Goal: Information Seeking & Learning: Learn about a topic

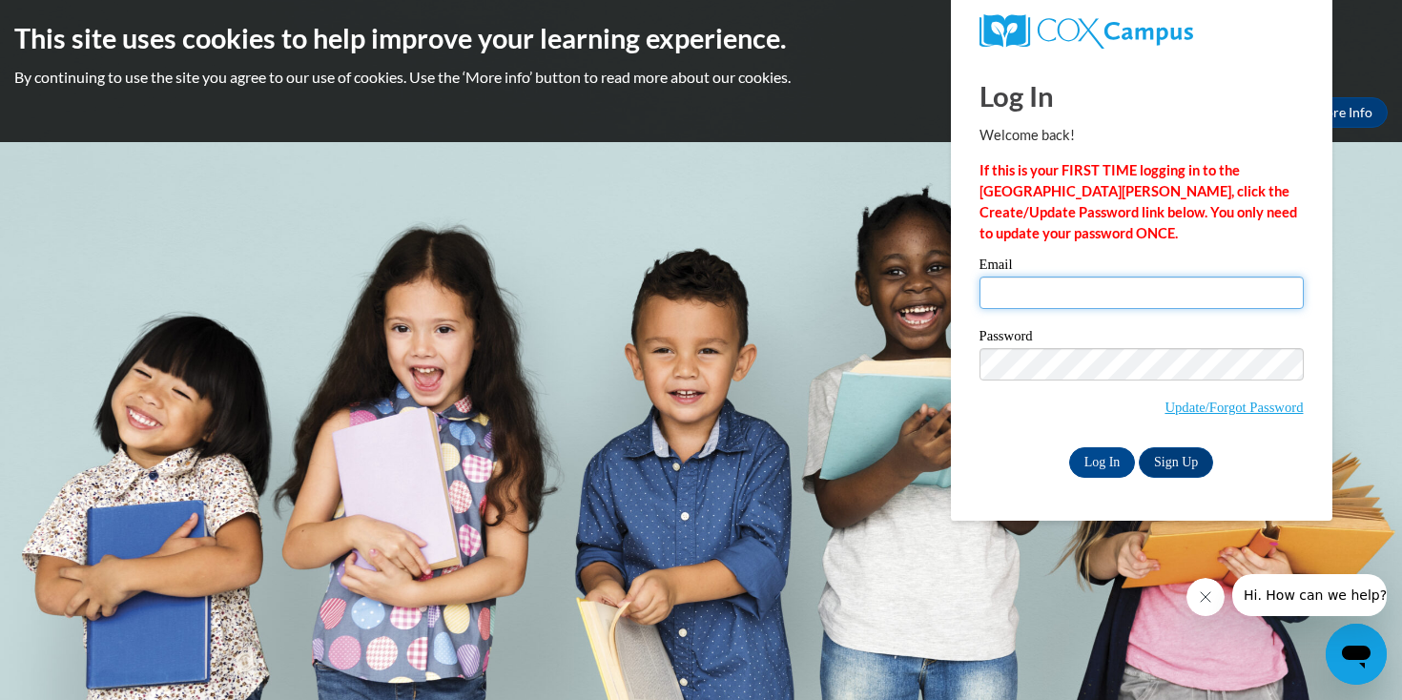
type input "[EMAIL_ADDRESS][DOMAIN_NAME]"
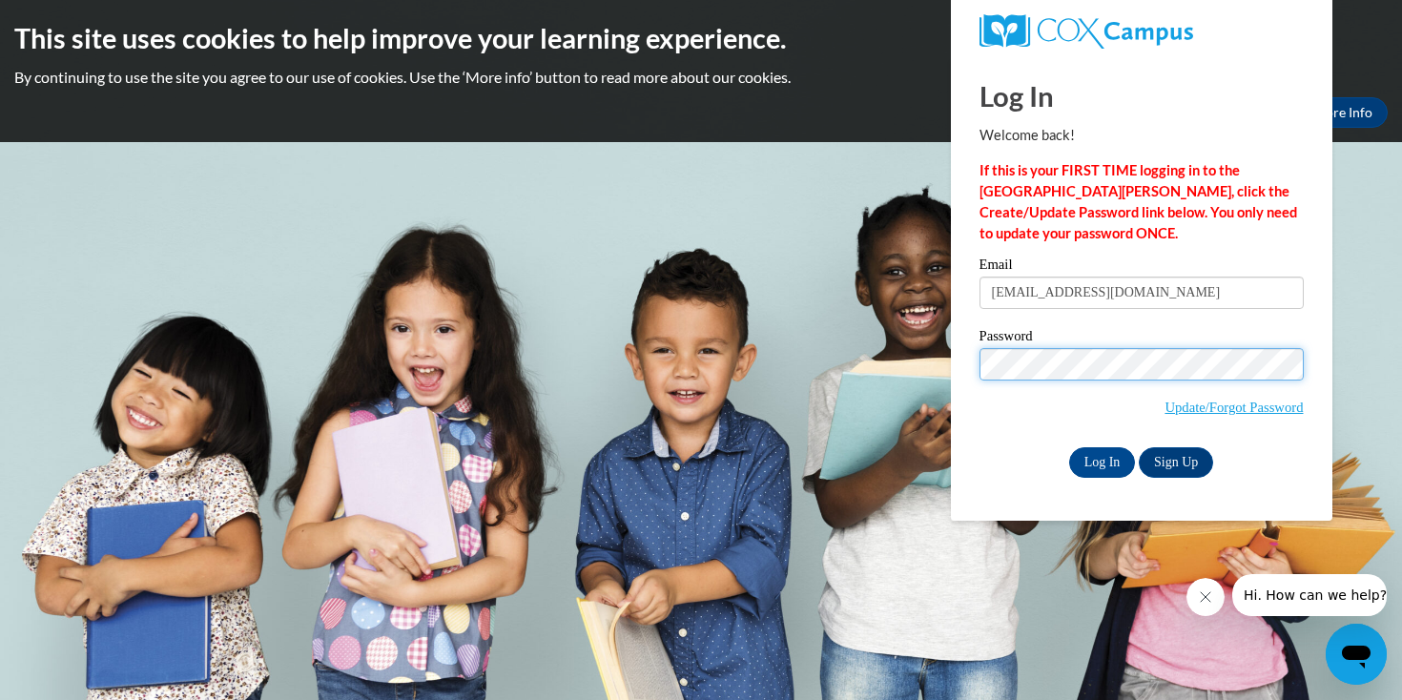
click at [1100, 459] on input "Log In" at bounding box center [1102, 462] width 67 height 31
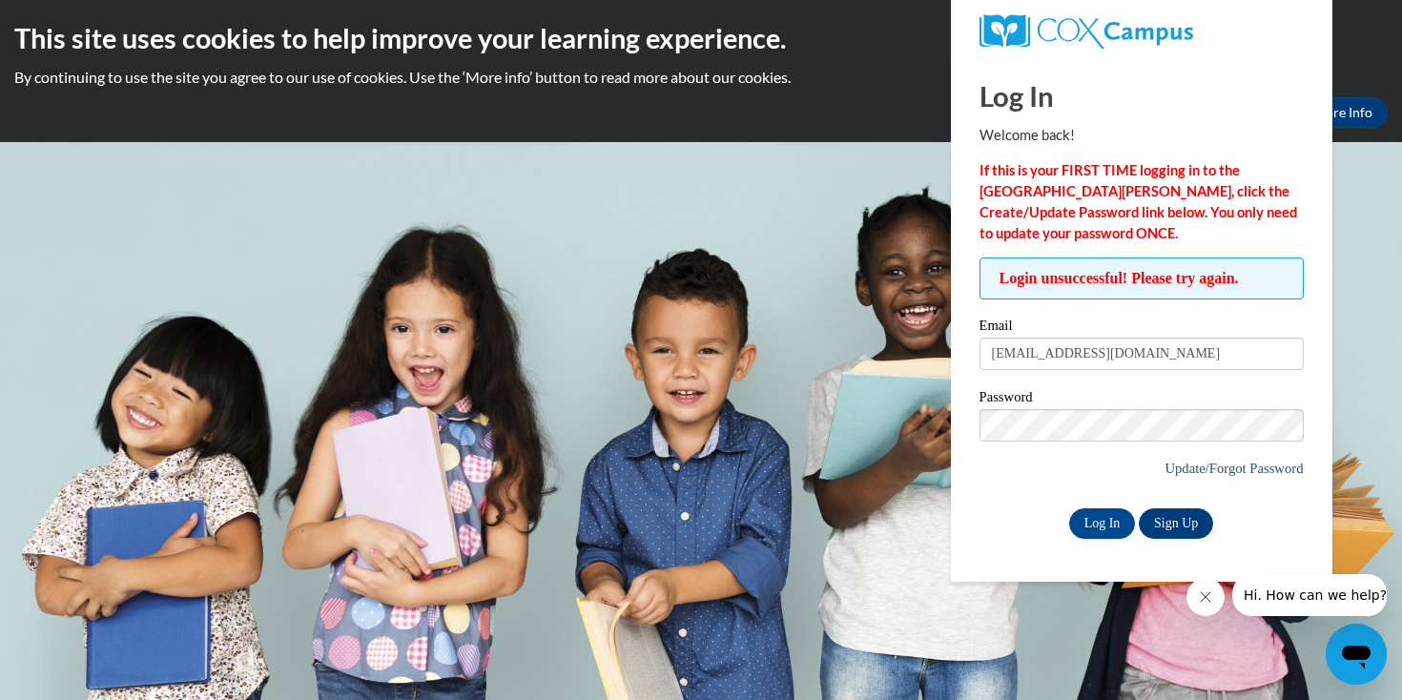
click at [1197, 469] on link "Update/Forgot Password" at bounding box center [1233, 468] width 138 height 15
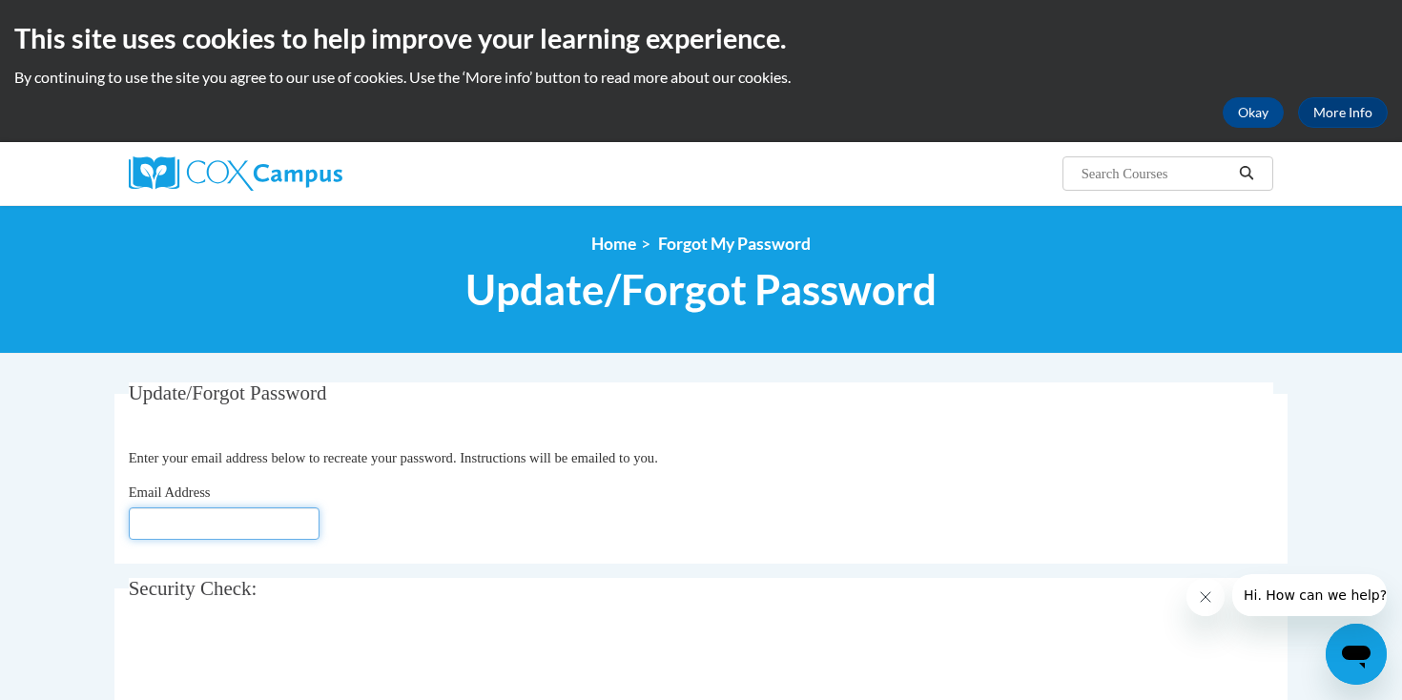
drag, startPoint x: 167, startPoint y: 532, endPoint x: 173, endPoint y: 515, distance: 18.1
click at [175, 538] on input "Email Address" at bounding box center [224, 523] width 191 height 32
type input "[EMAIL_ADDRESS][DOMAIN_NAME]"
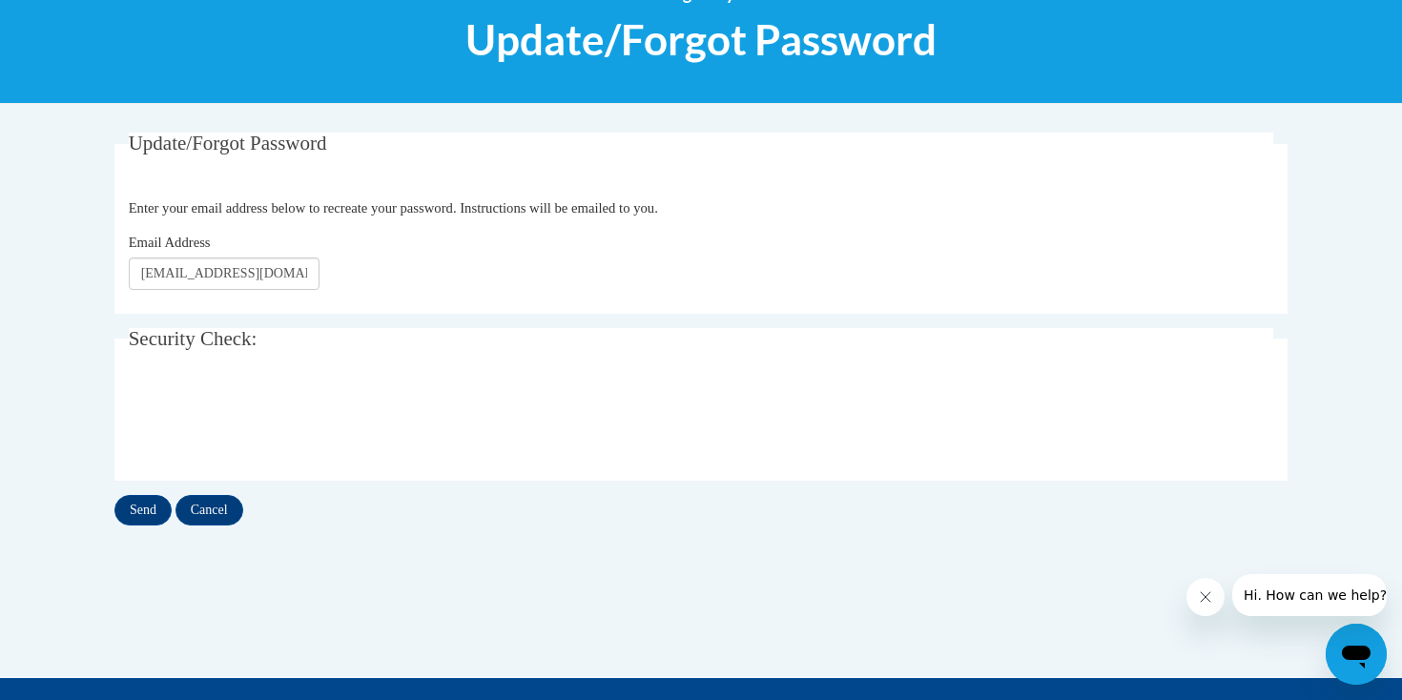
scroll to position [248, 0]
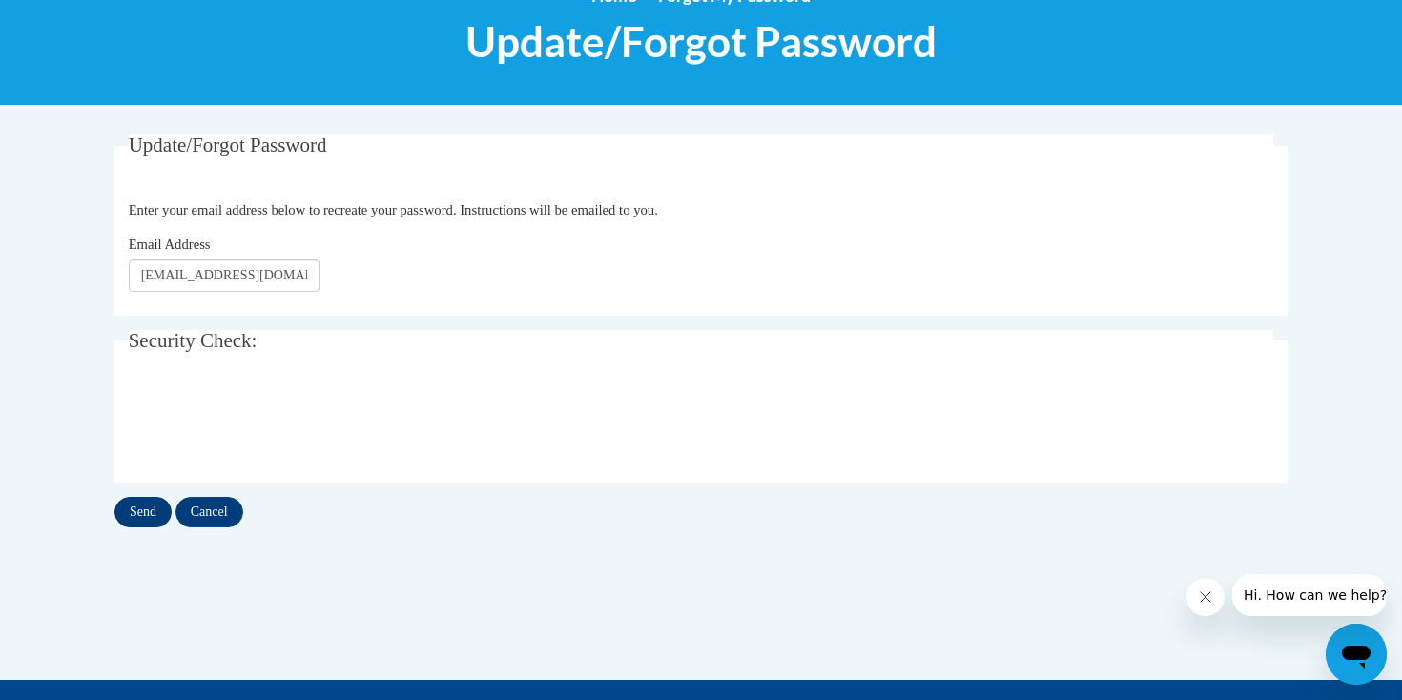
click at [141, 509] on input "Send" at bounding box center [142, 512] width 57 height 31
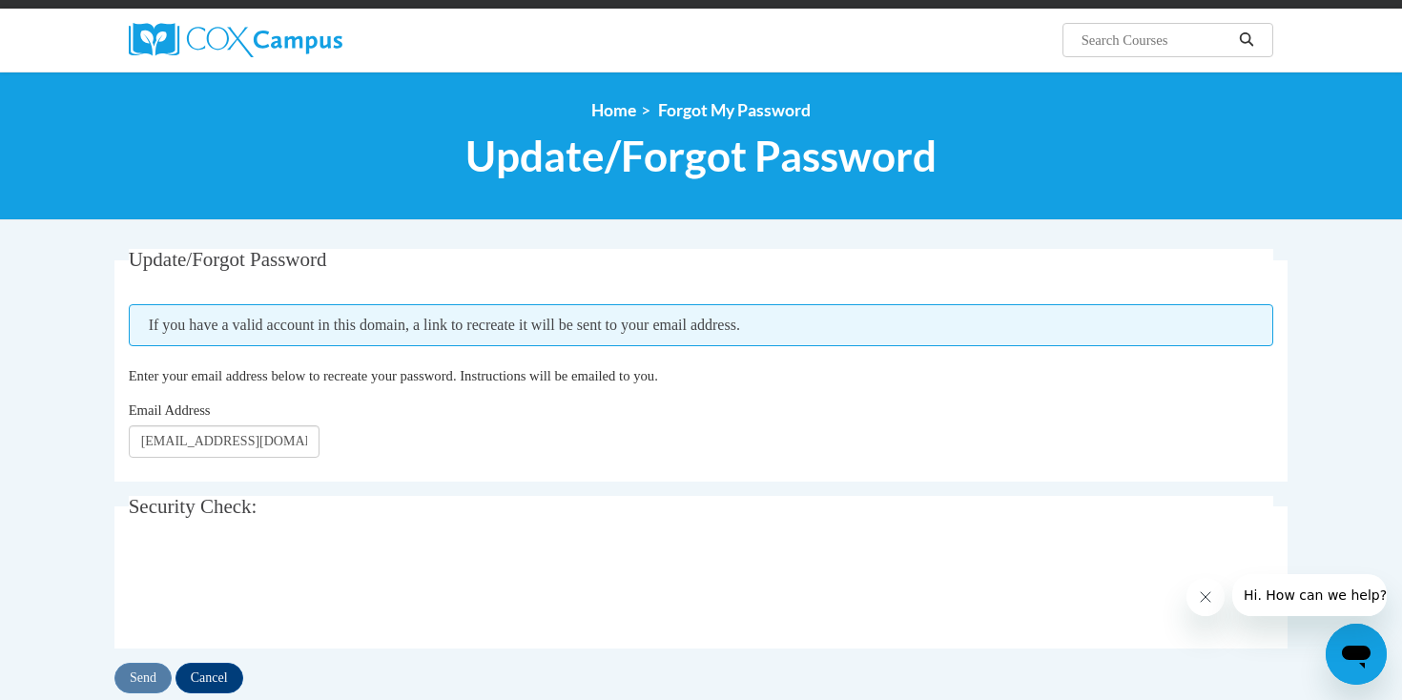
scroll to position [173, 0]
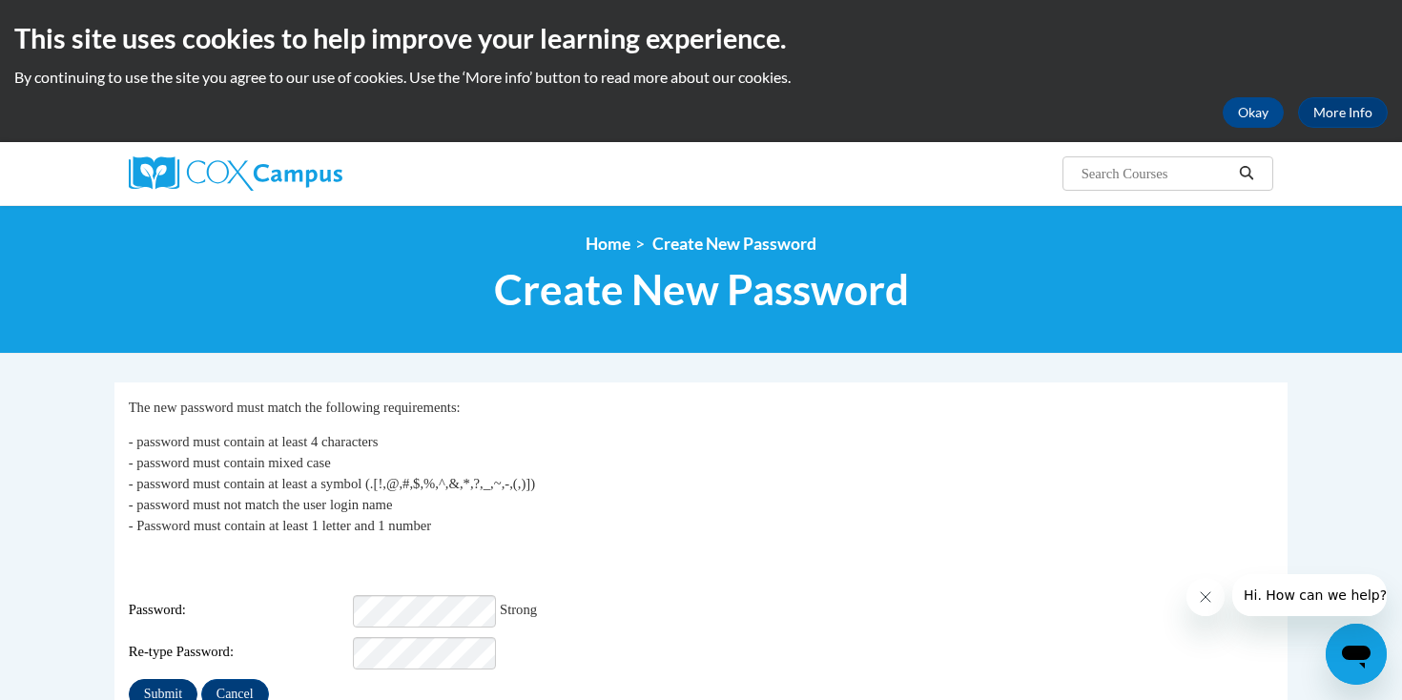
click at [169, 679] on input "Submit" at bounding box center [163, 694] width 69 height 31
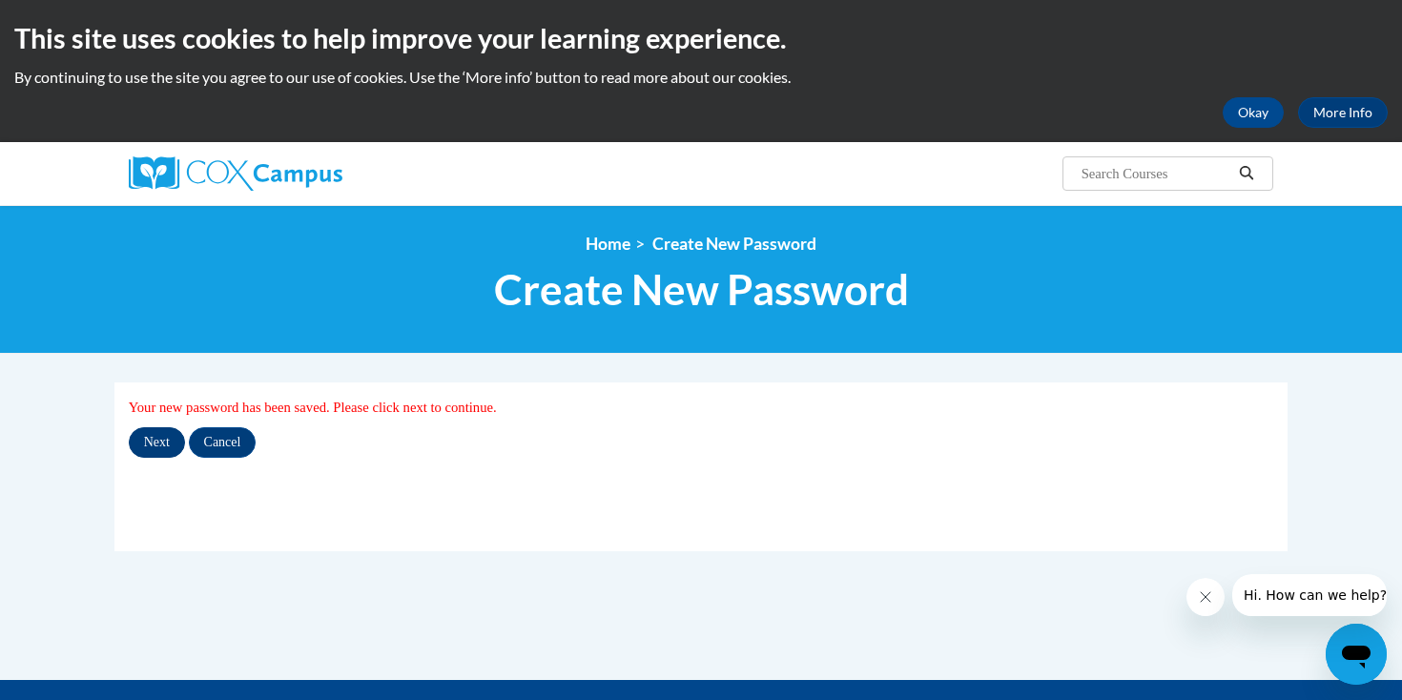
click at [161, 438] on input "Next" at bounding box center [157, 442] width 56 height 31
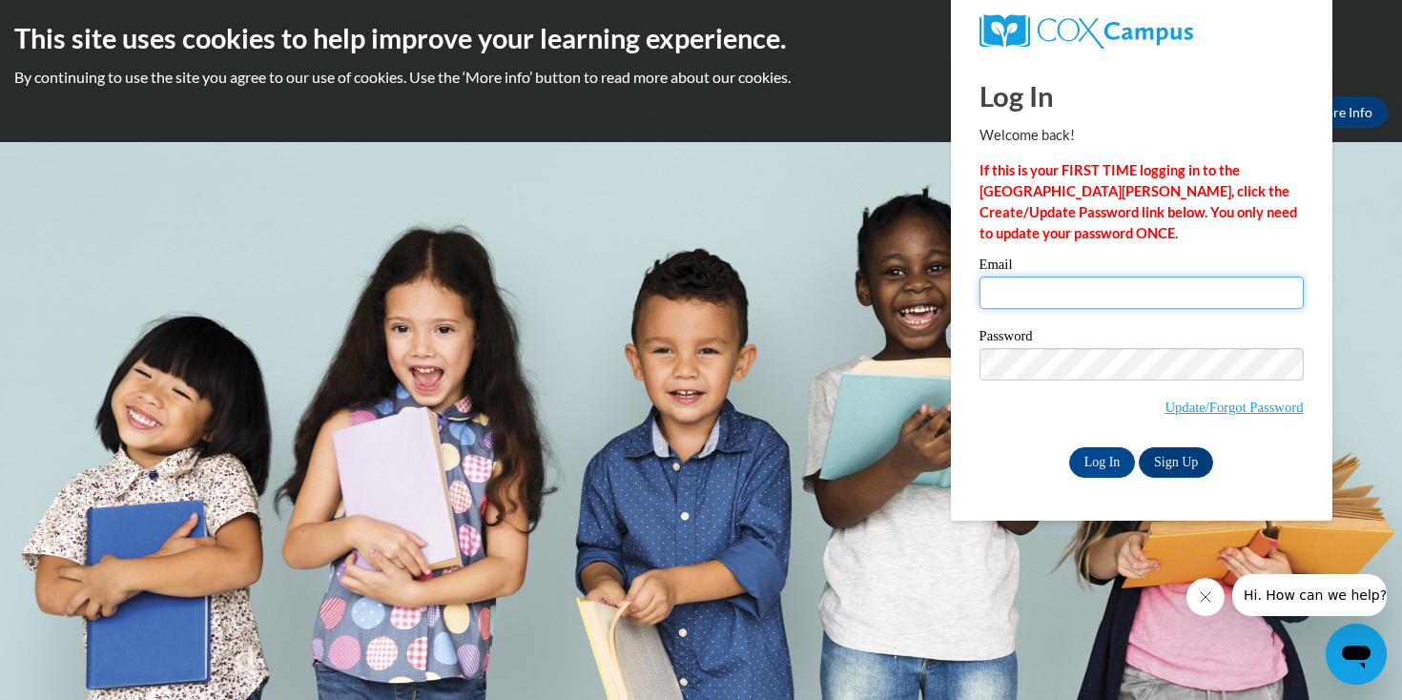
type input "[EMAIL_ADDRESS][DOMAIN_NAME]"
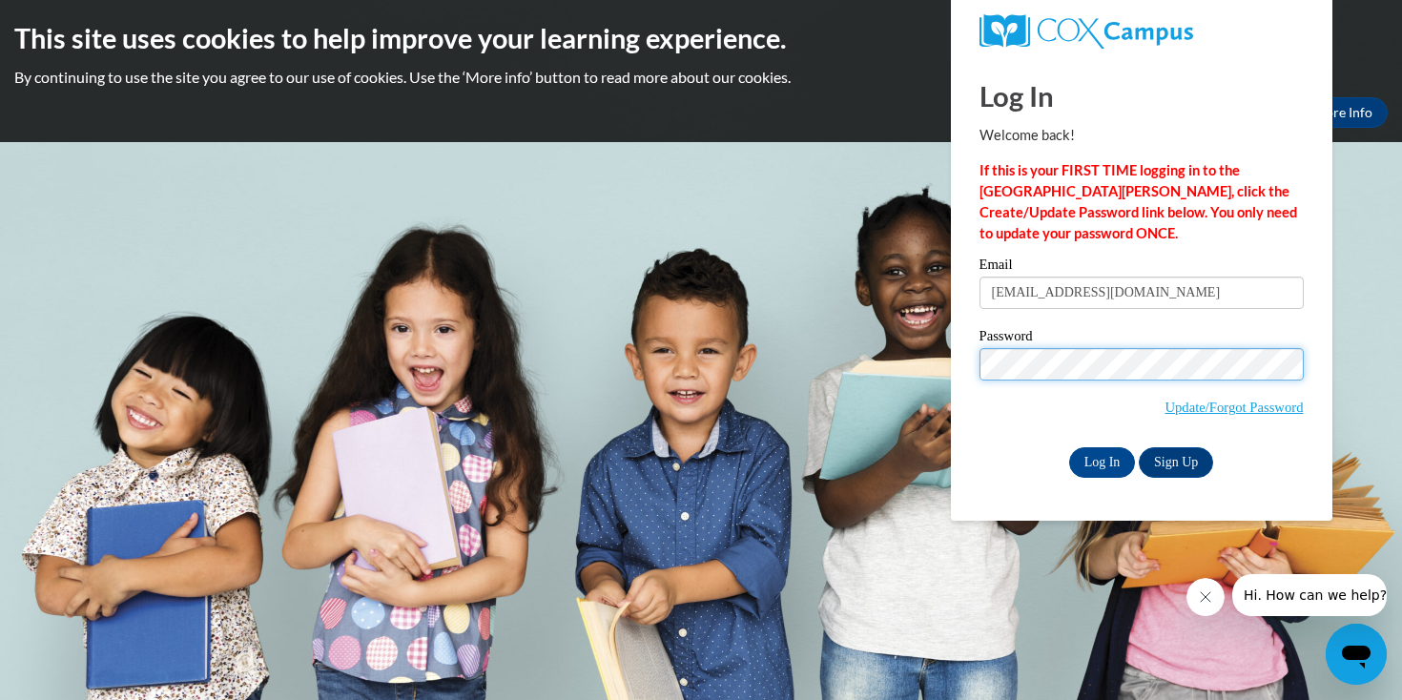
click at [1100, 459] on input "Log In" at bounding box center [1102, 462] width 67 height 31
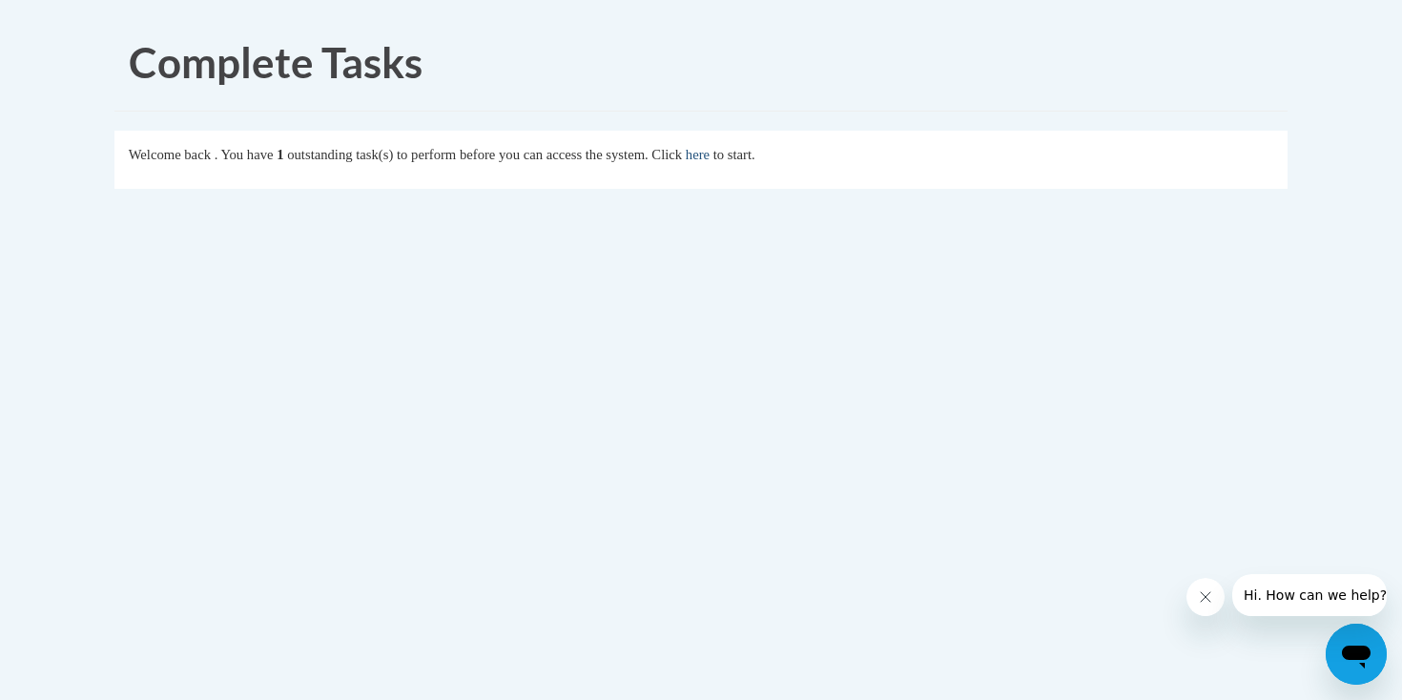
click at [709, 156] on link "here" at bounding box center [698, 154] width 24 height 15
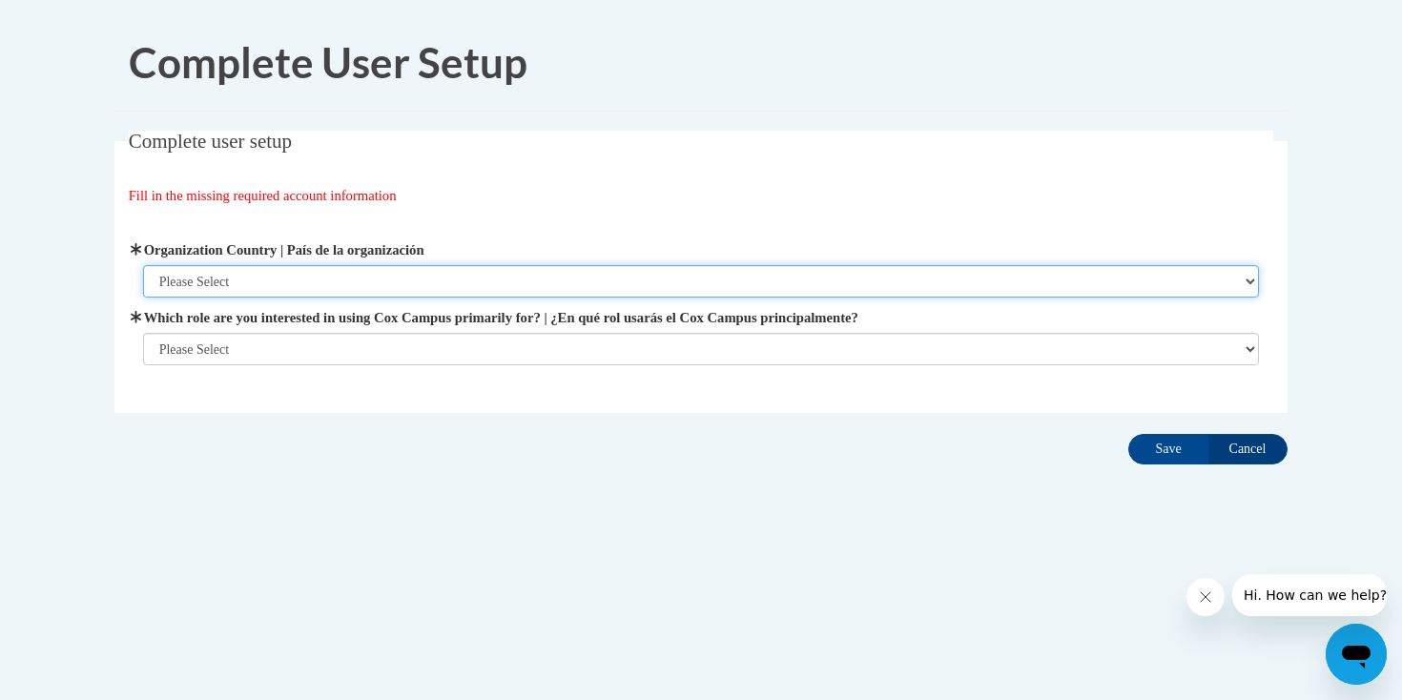
select select "ad49bcad-a171-4b2e-b99c-48b446064914"
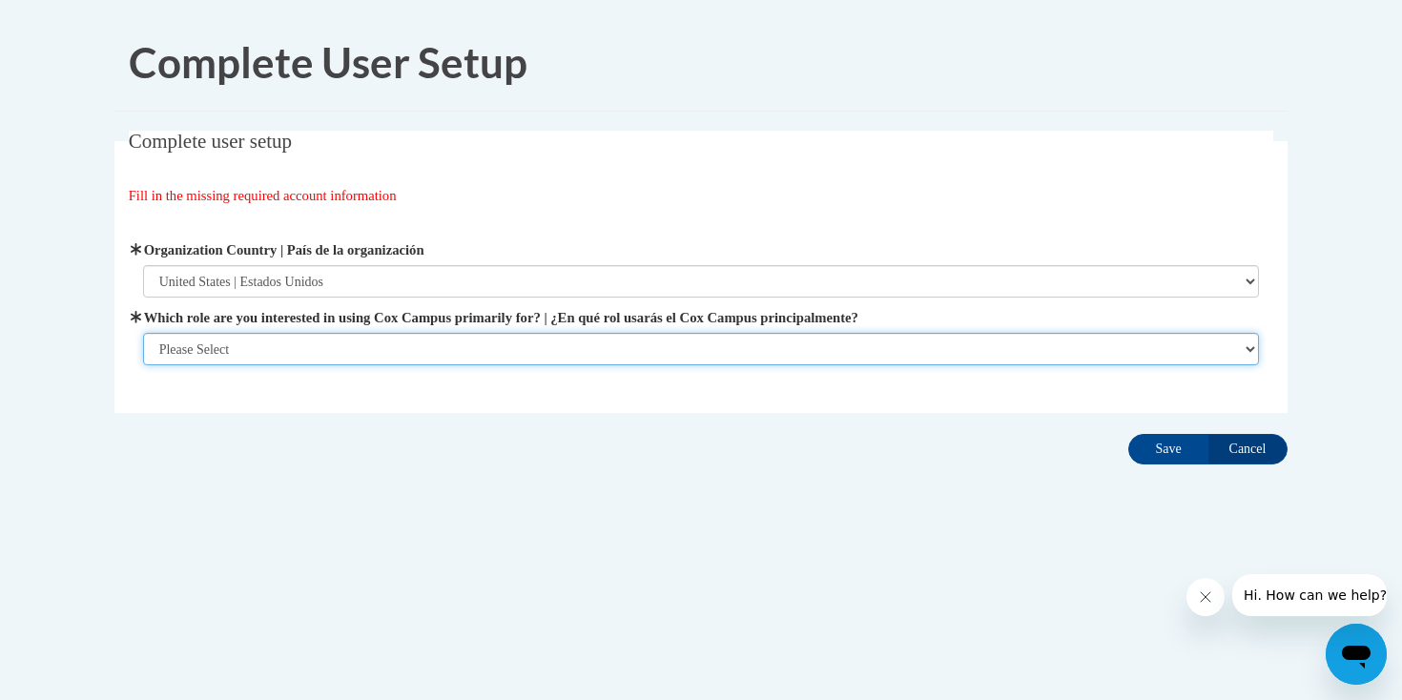
select select "49058d88-fc43-4af8-93ac-fa8ced758464"
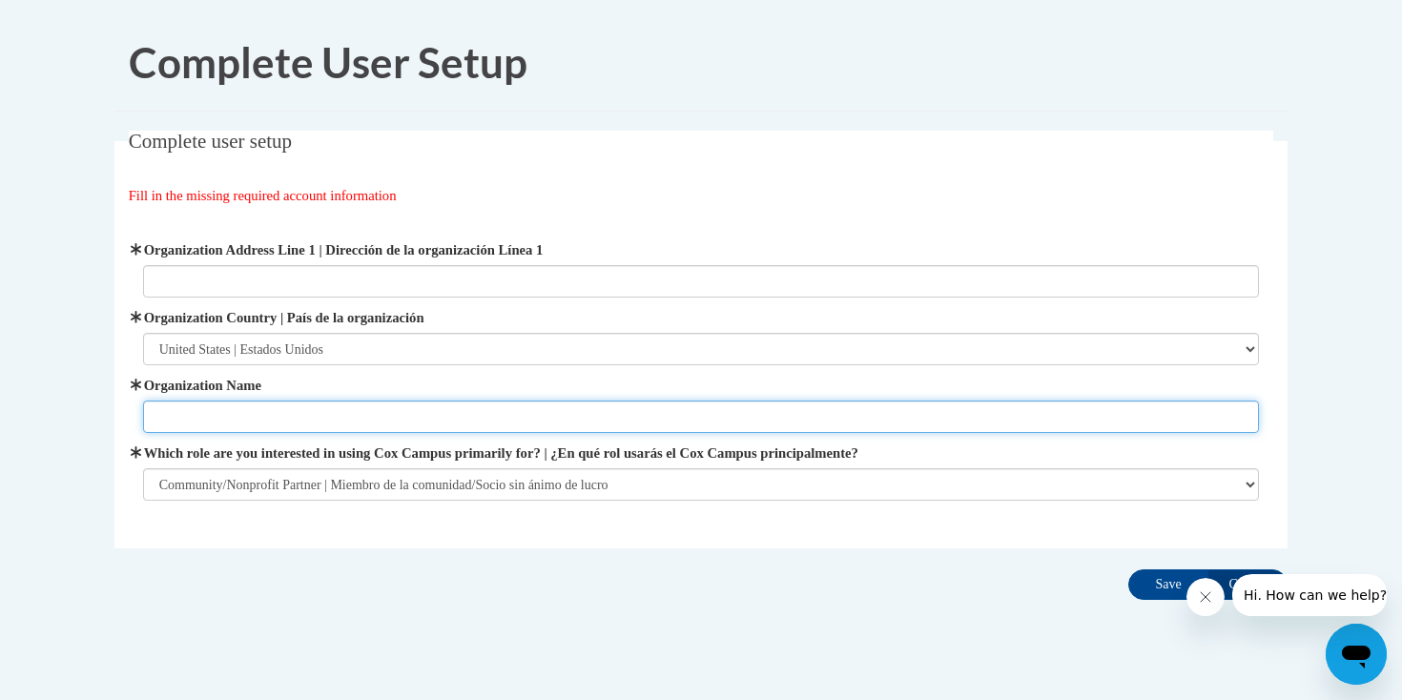
click at [262, 421] on input "Organization Name" at bounding box center [701, 416] width 1116 height 32
type input "Agape"
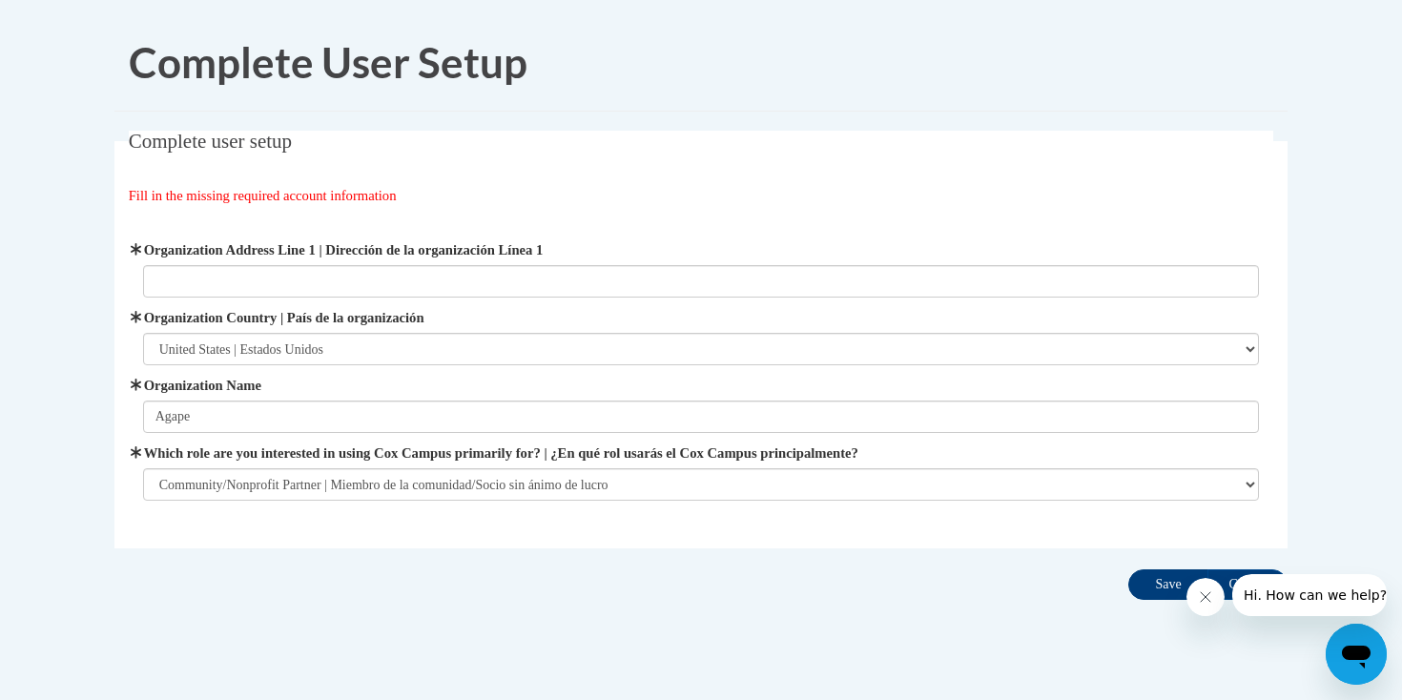
click at [1160, 590] on input "Save" at bounding box center [1168, 584] width 80 height 31
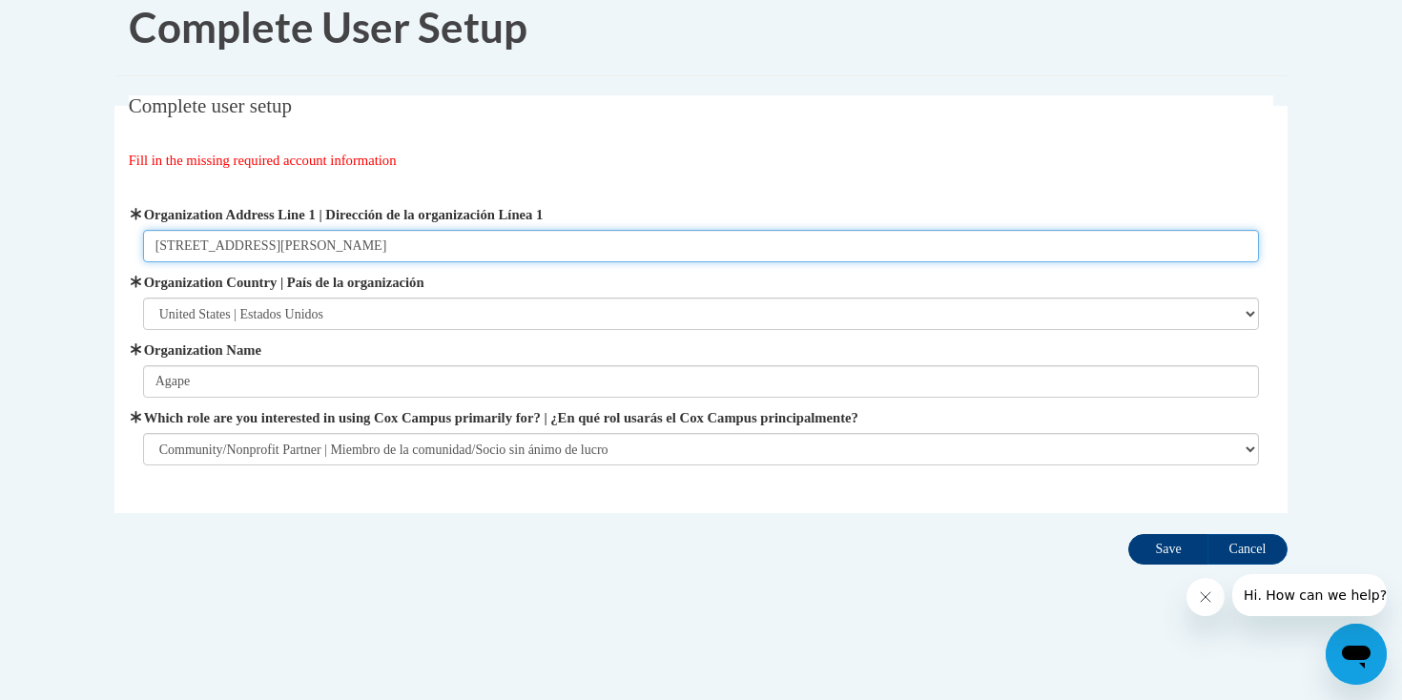
scroll to position [35, 0]
type input "2210 Marietta Blvd NW Atlanta GA 30318"
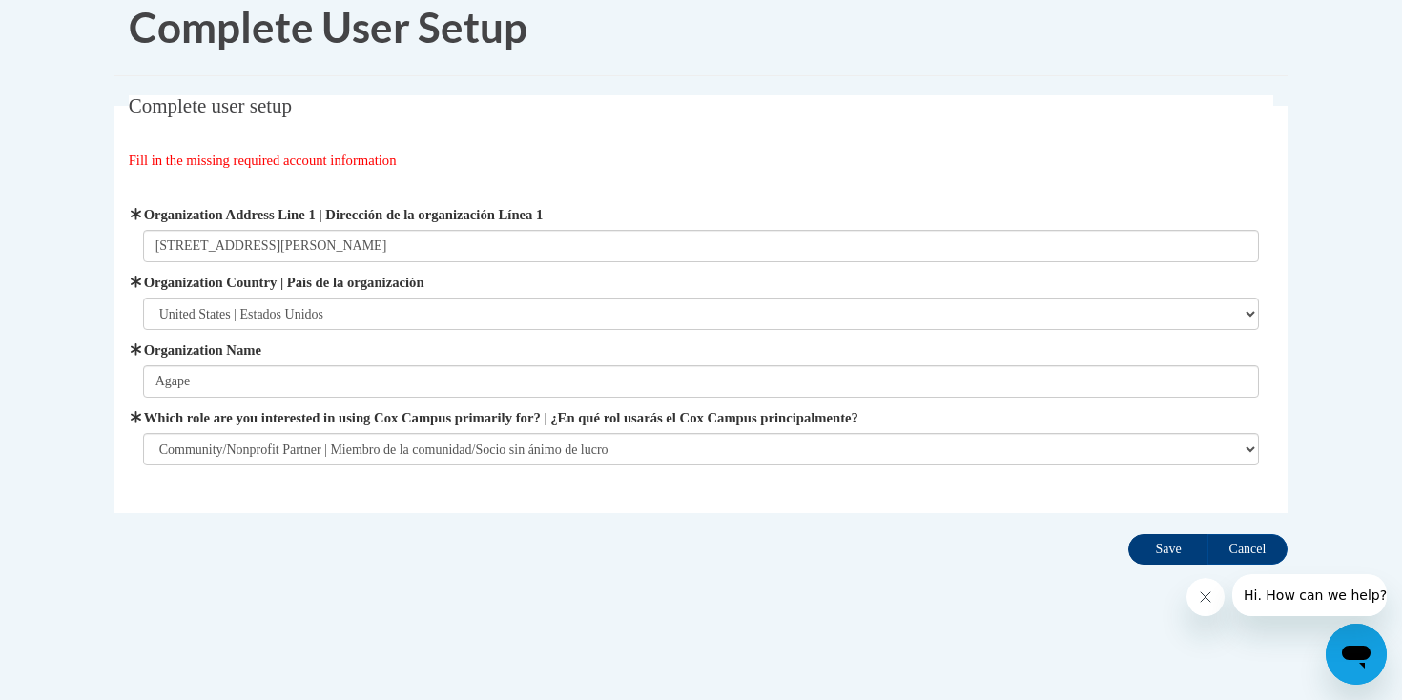
click at [1170, 544] on input "Save" at bounding box center [1168, 549] width 80 height 31
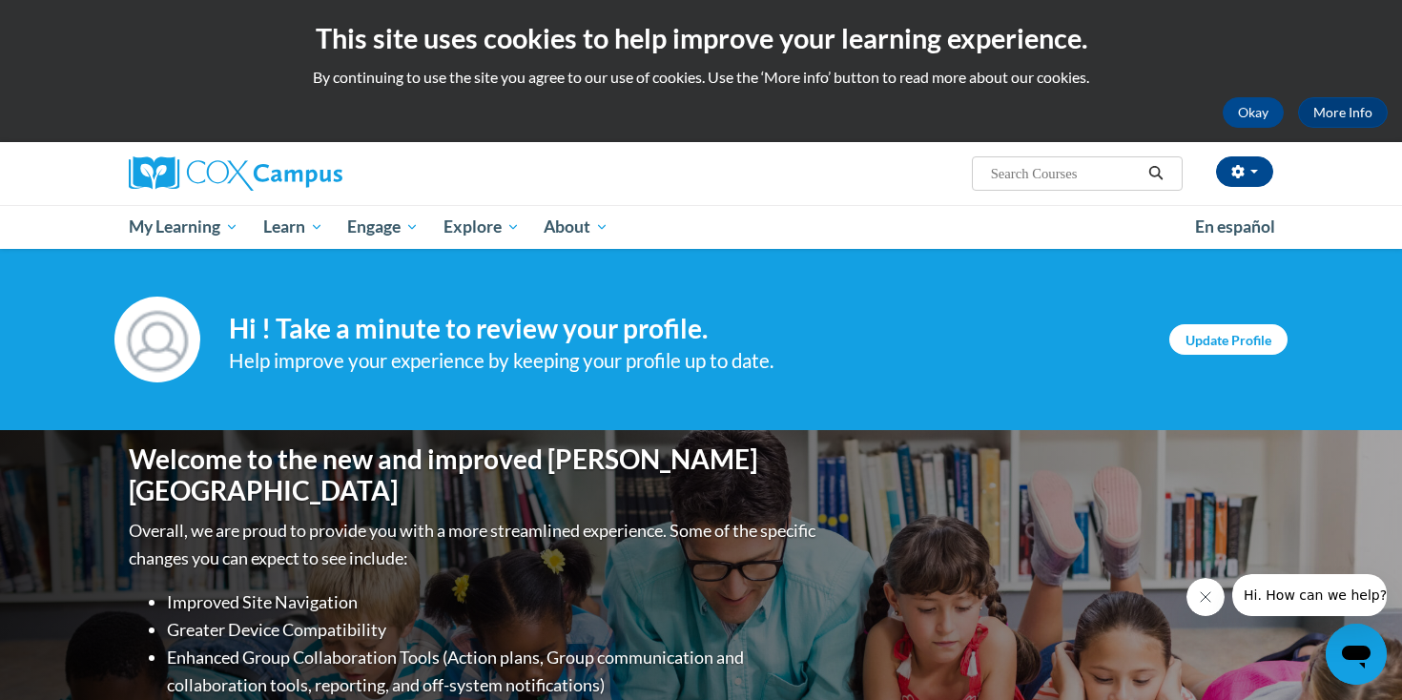
click at [1280, 338] on link "Update Profile" at bounding box center [1228, 339] width 118 height 31
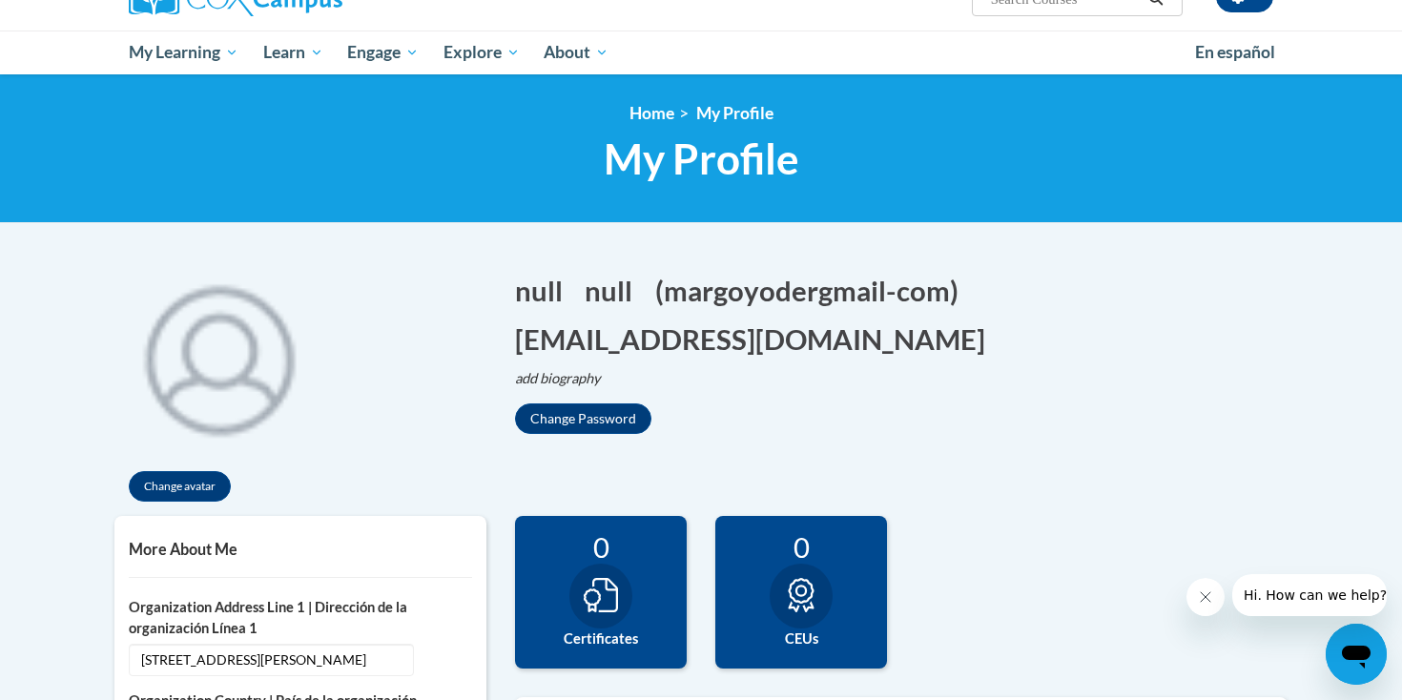
scroll to position [164, 0]
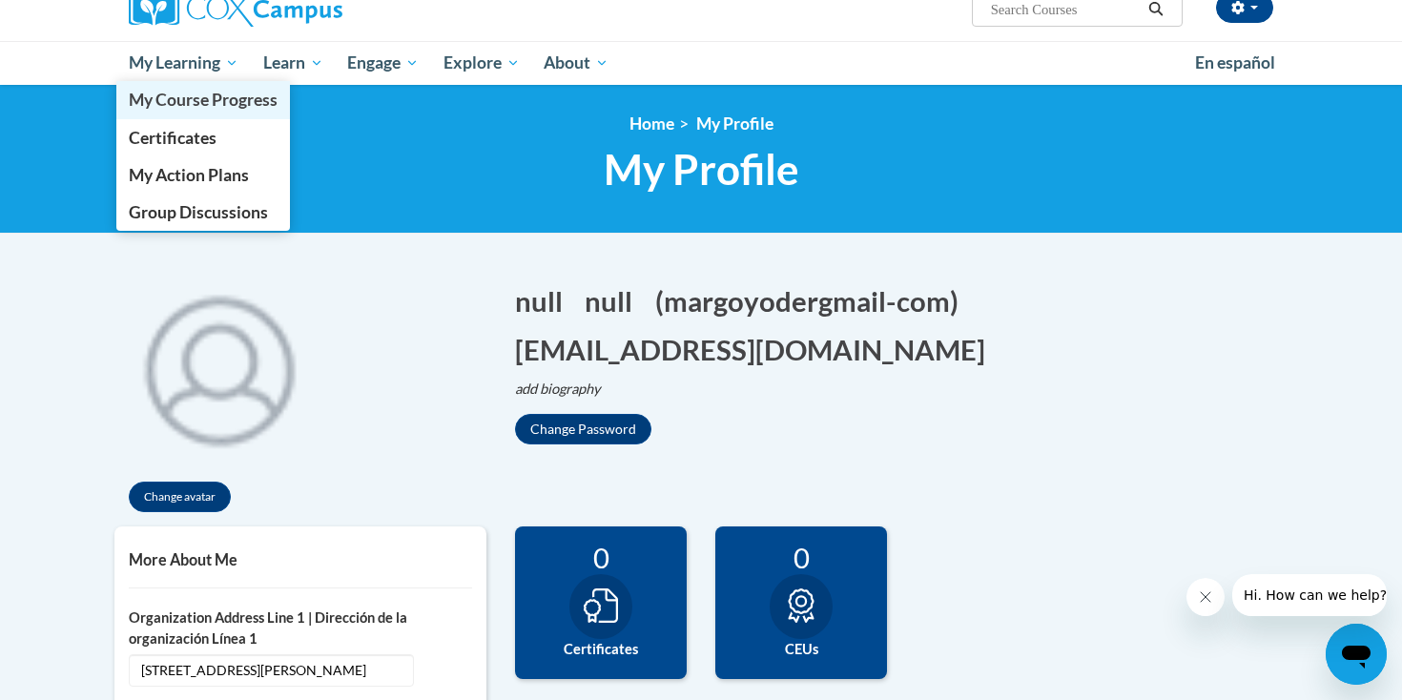
click at [186, 102] on span "My Course Progress" at bounding box center [203, 100] width 149 height 20
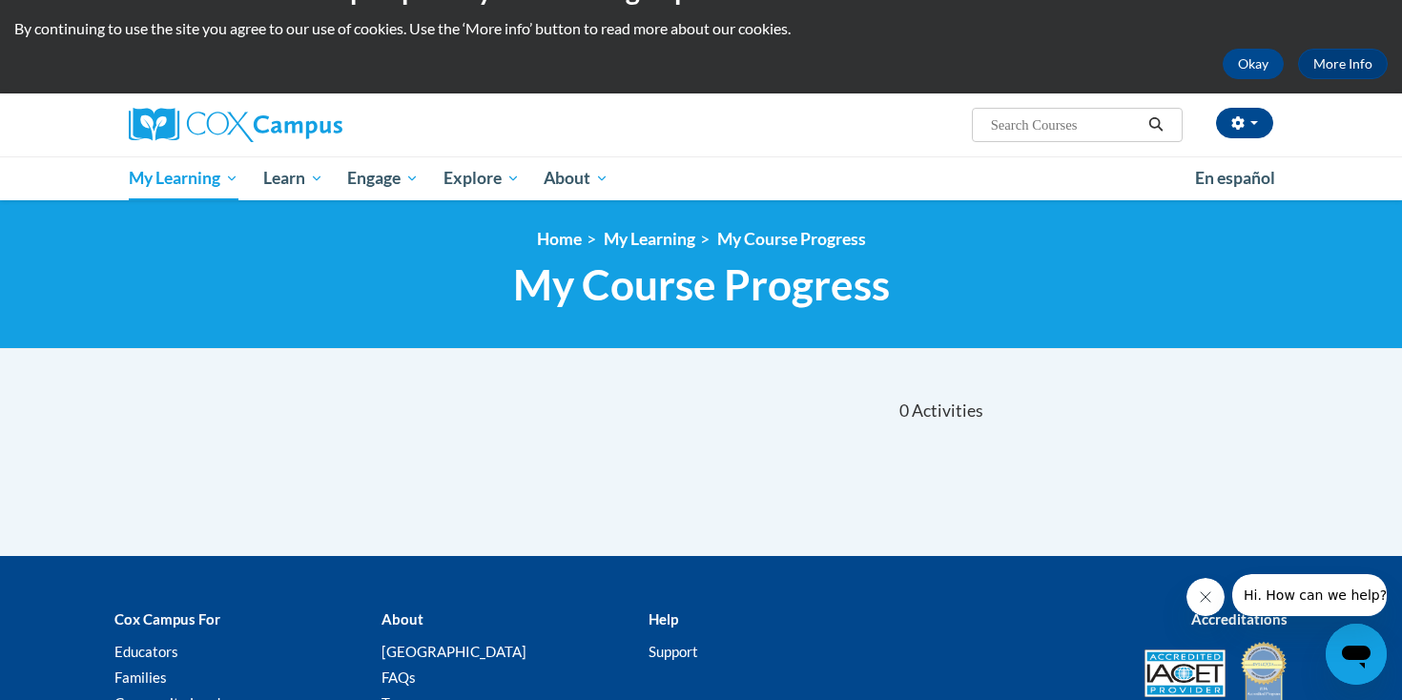
scroll to position [27, 0]
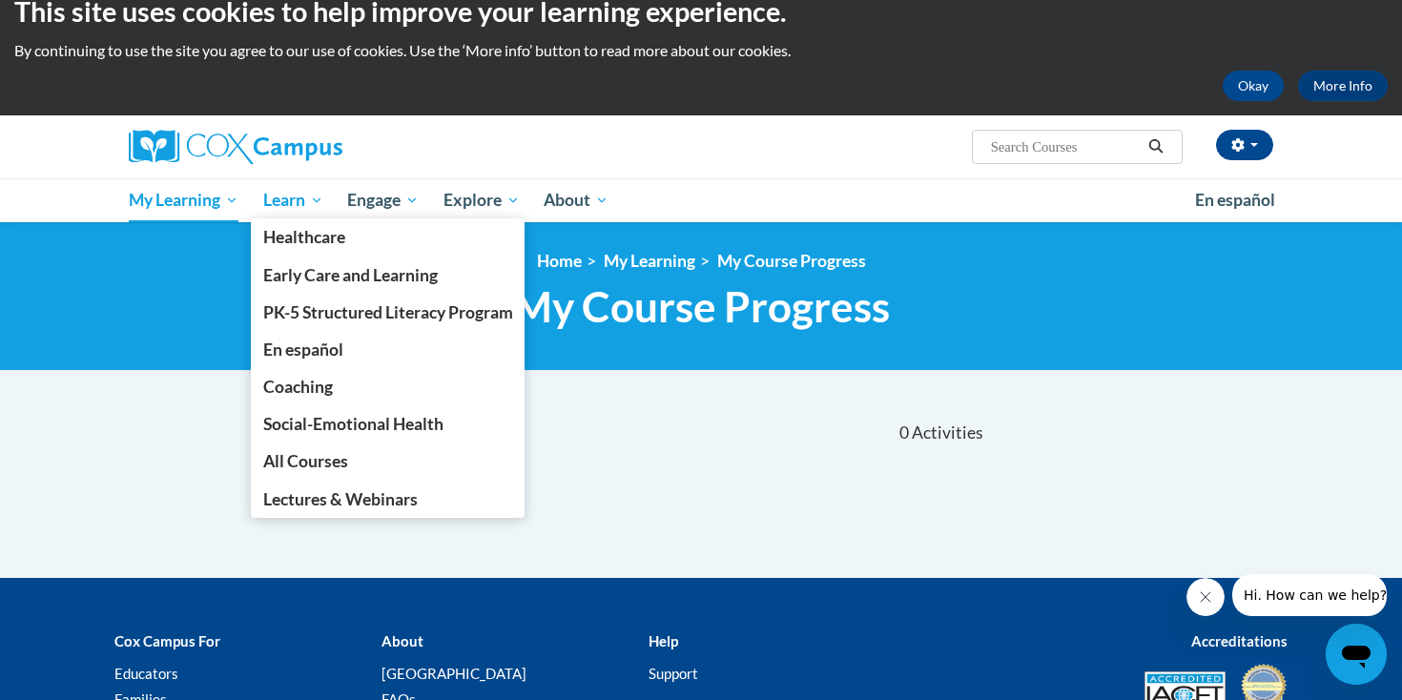
click at [290, 200] on span "Learn" at bounding box center [293, 200] width 60 height 23
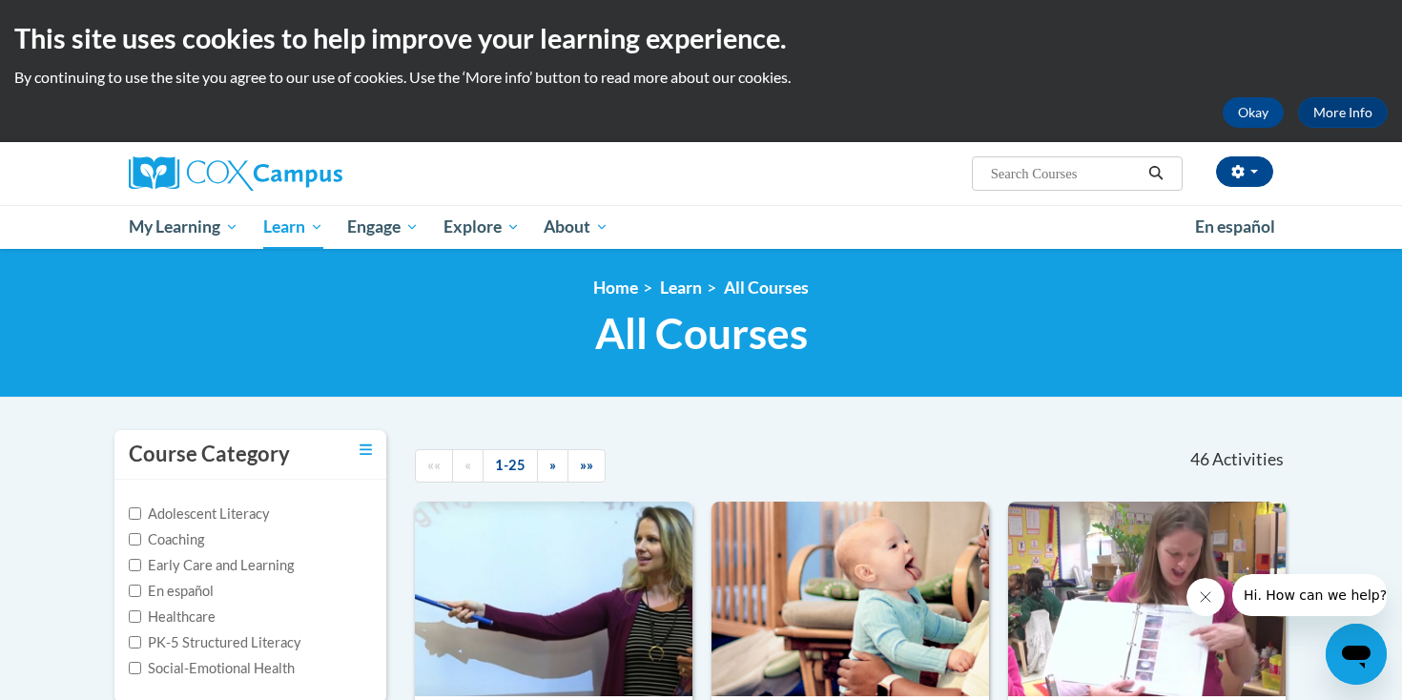
click at [1033, 173] on input "Search..." at bounding box center [1065, 173] width 153 height 23
type input "Meaningful Read"
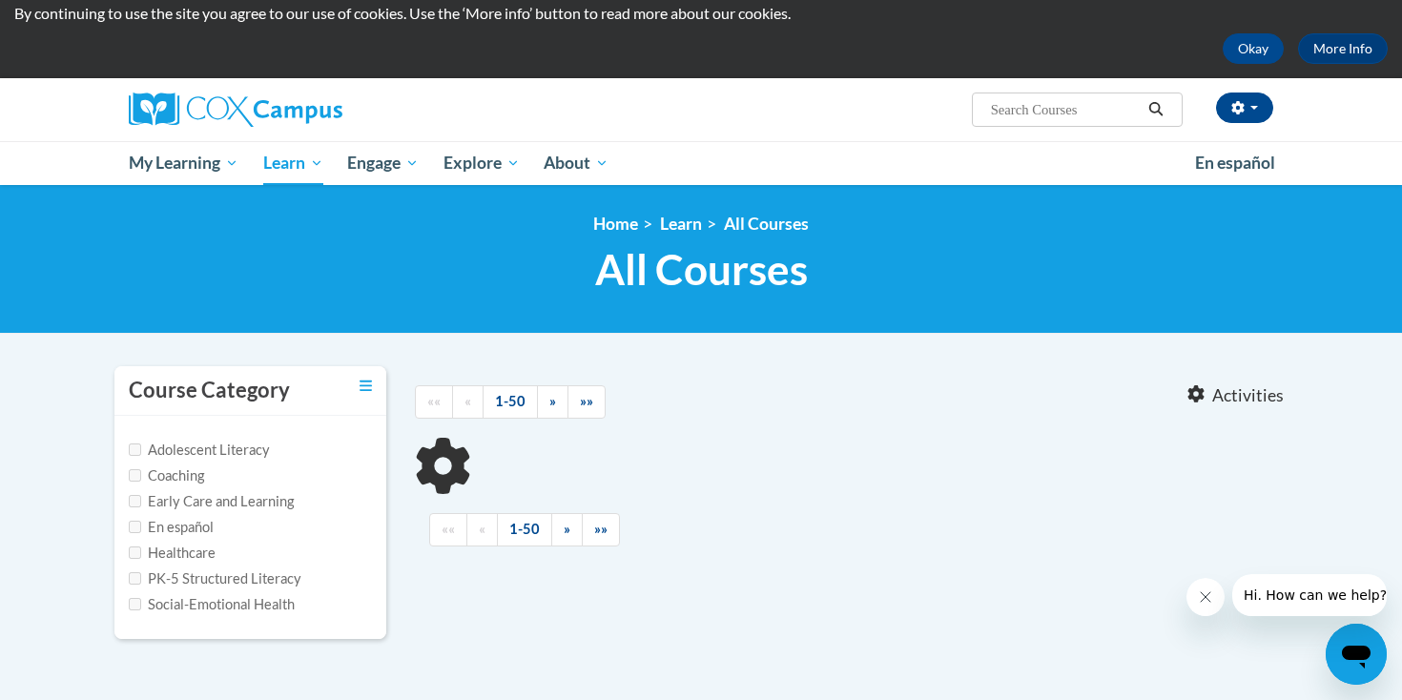
type input "Meaningful Read"
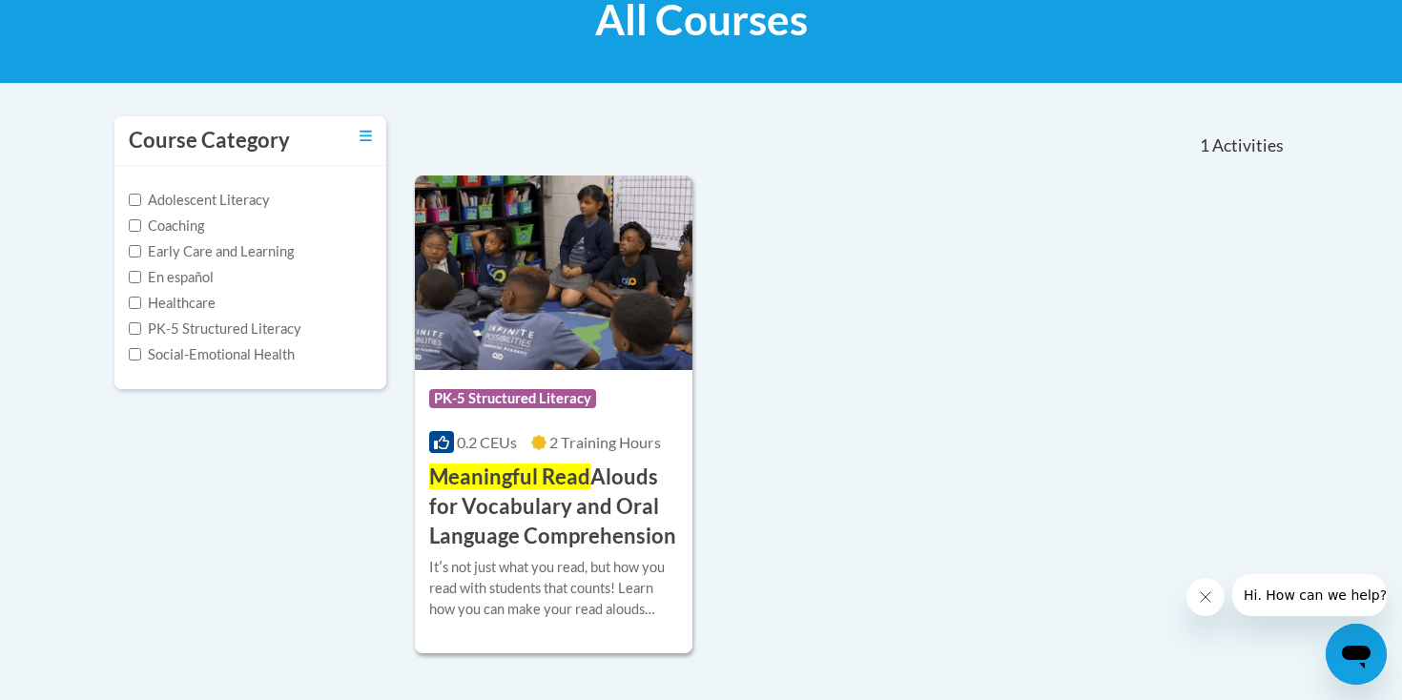
scroll to position [317, 0]
